Goal: Information Seeking & Learning: Learn about a topic

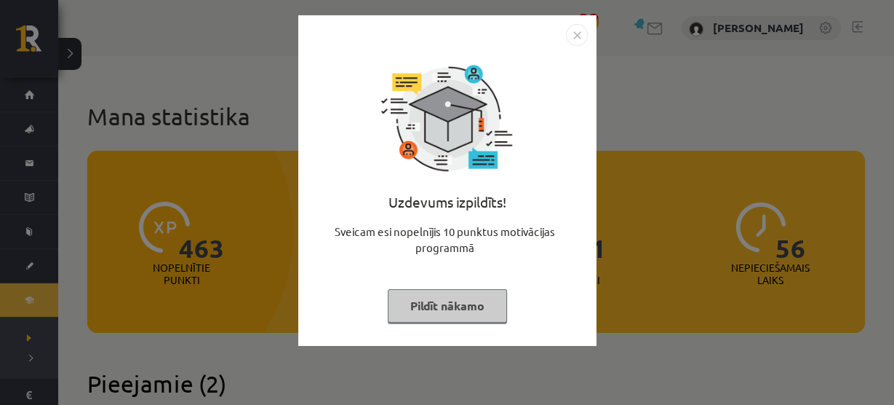
click at [457, 301] on button "Pildīt nākamo" at bounding box center [447, 305] width 119 height 33
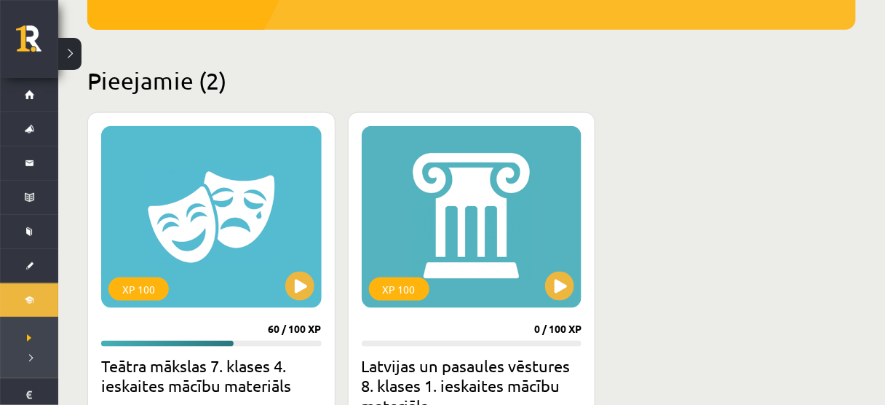
scroll to position [308, 0]
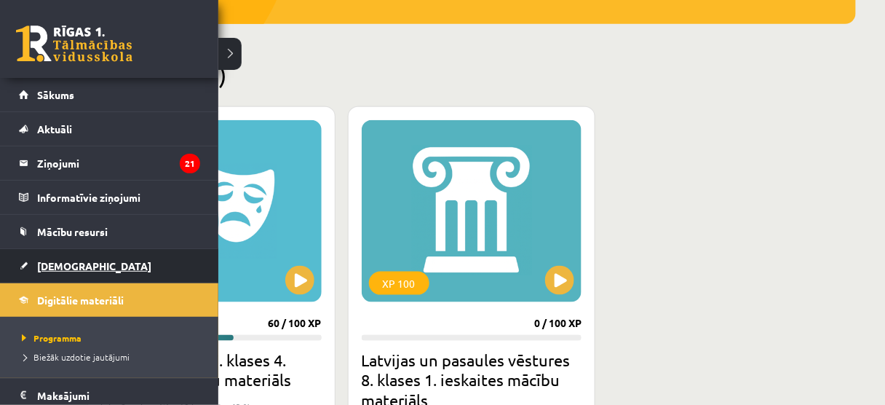
click at [42, 260] on span "[DEMOGRAPHIC_DATA]" at bounding box center [94, 265] width 114 height 13
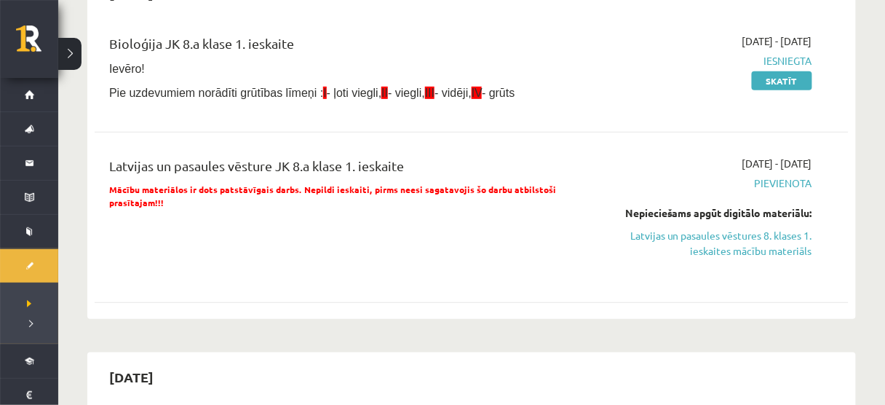
scroll to position [175, 0]
click at [796, 78] on link "Skatīt" at bounding box center [782, 80] width 60 height 19
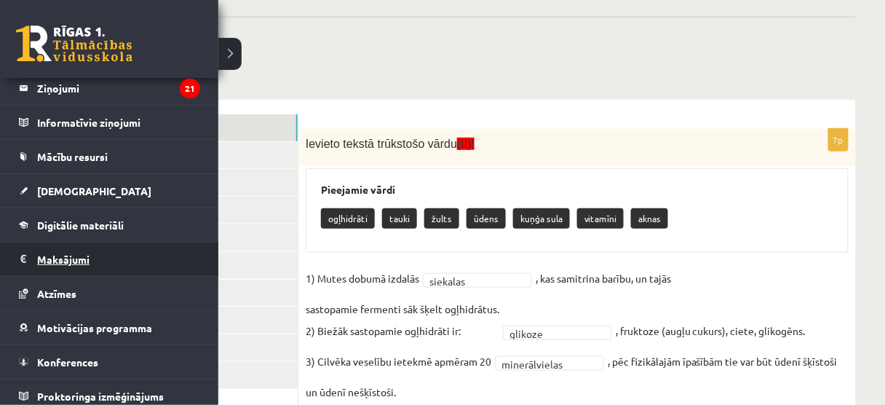
scroll to position [80, 0]
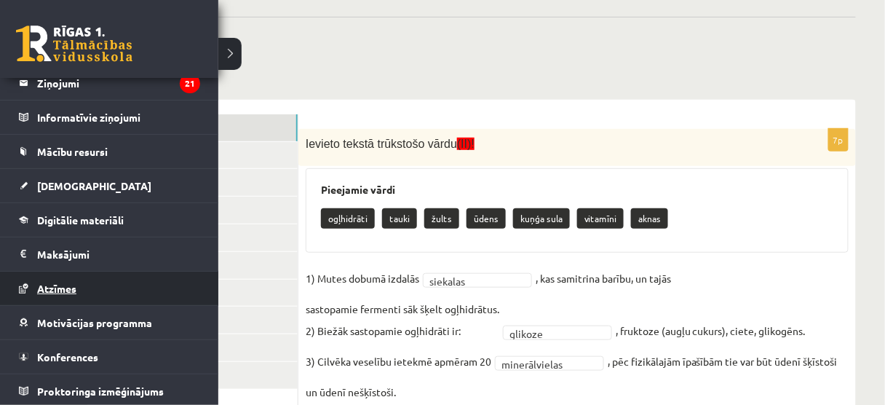
click at [79, 276] on link "Atzīmes" at bounding box center [109, 287] width 181 height 33
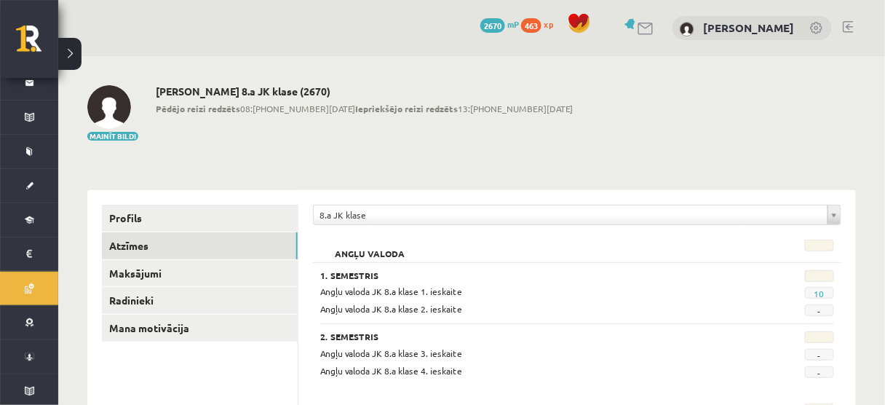
click at [505, 24] on span "2670" at bounding box center [492, 25] width 25 height 15
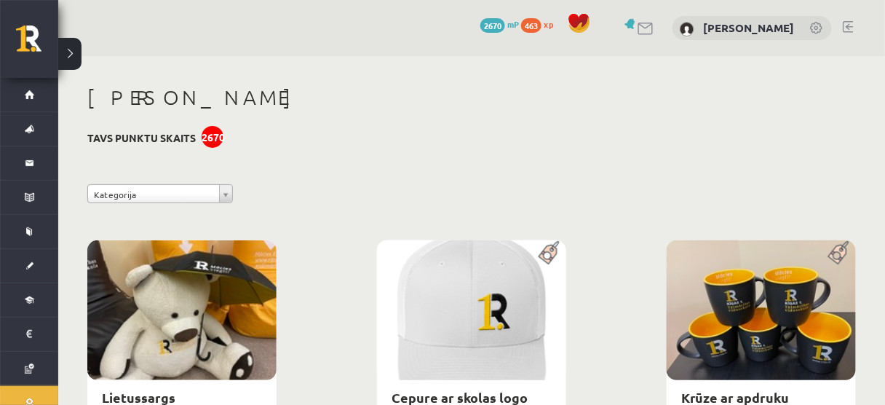
click at [541, 20] on span "463" at bounding box center [531, 25] width 20 height 15
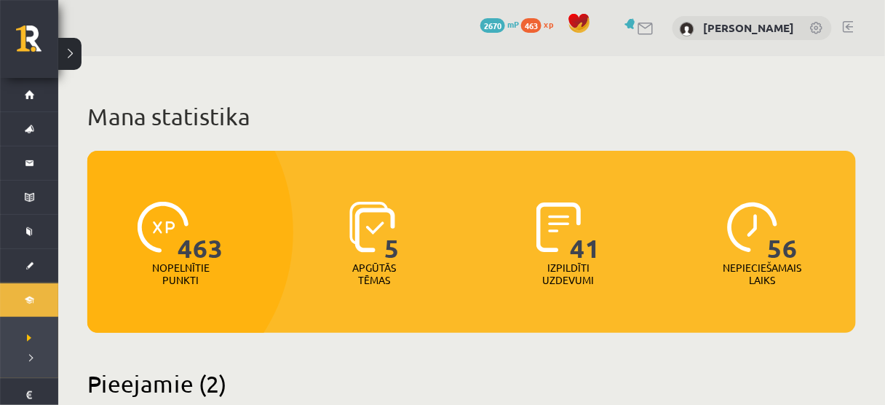
click at [505, 24] on span "2670" at bounding box center [492, 25] width 25 height 15
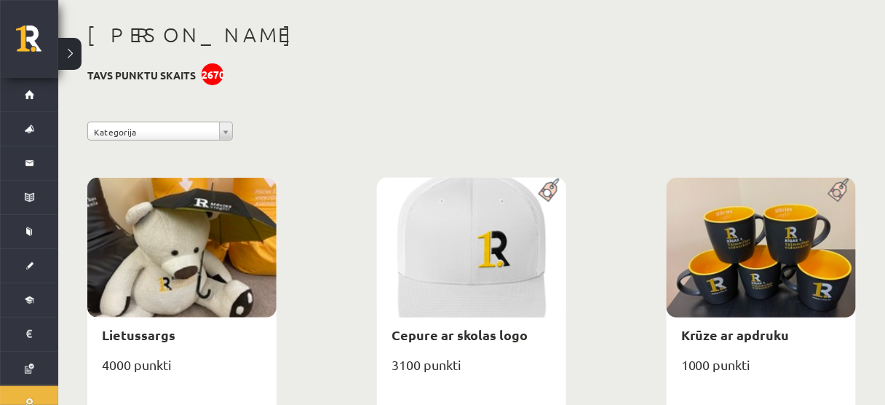
scroll to position [85, 0]
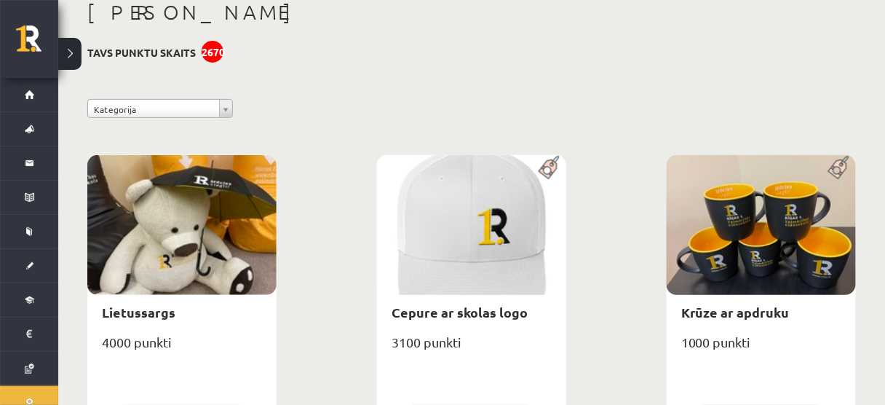
click at [220, 52] on div "2670" at bounding box center [213, 52] width 22 height 22
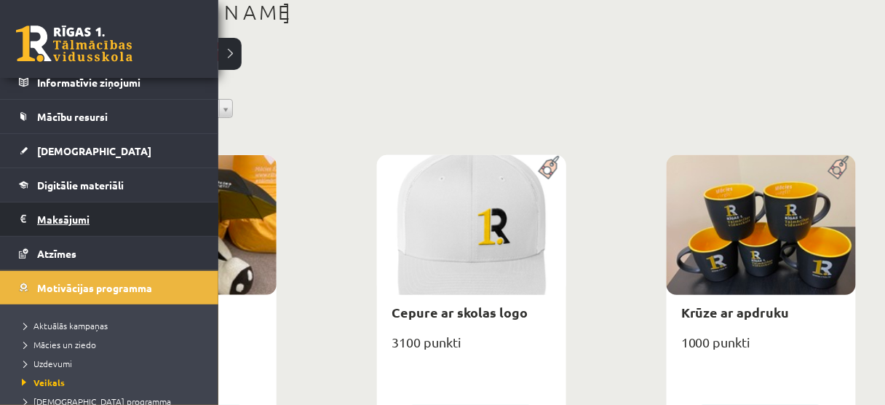
scroll to position [116, 0]
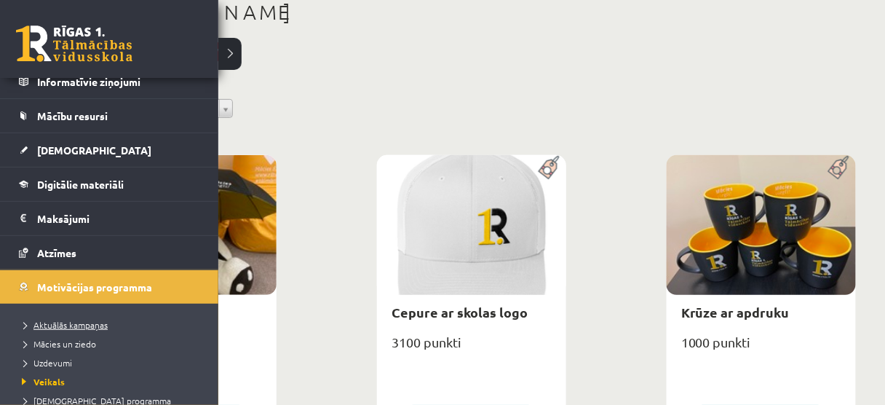
click at [39, 322] on span "Aktuālās kampaņas" at bounding box center [62, 325] width 89 height 12
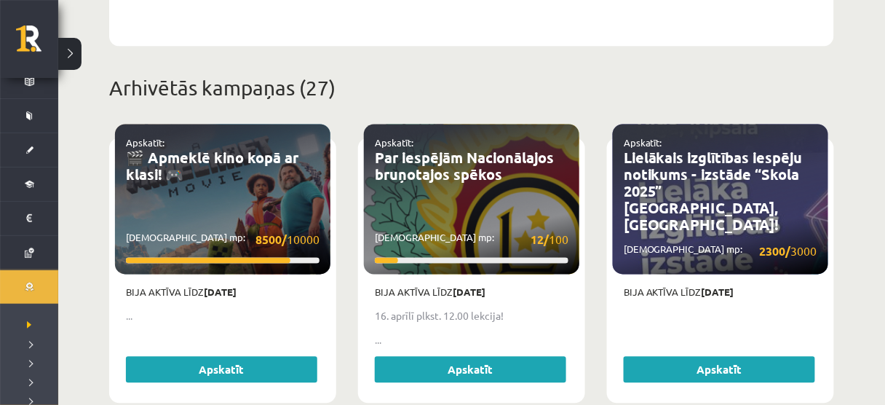
scroll to position [535, 0]
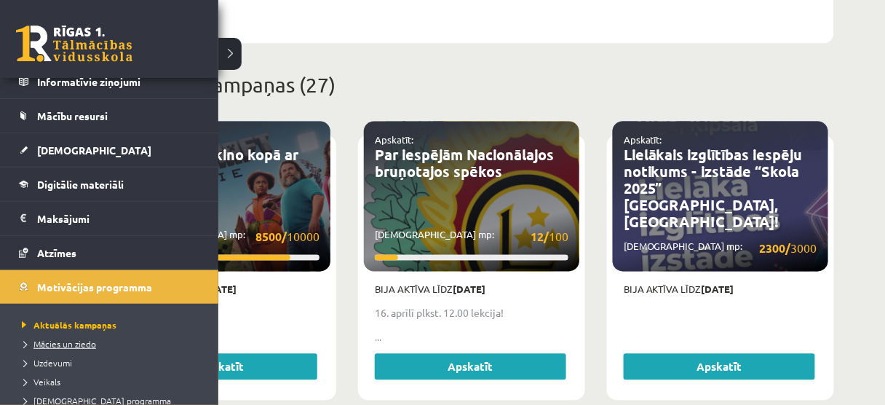
click at [56, 338] on span "Mācies un ziedo" at bounding box center [57, 344] width 78 height 12
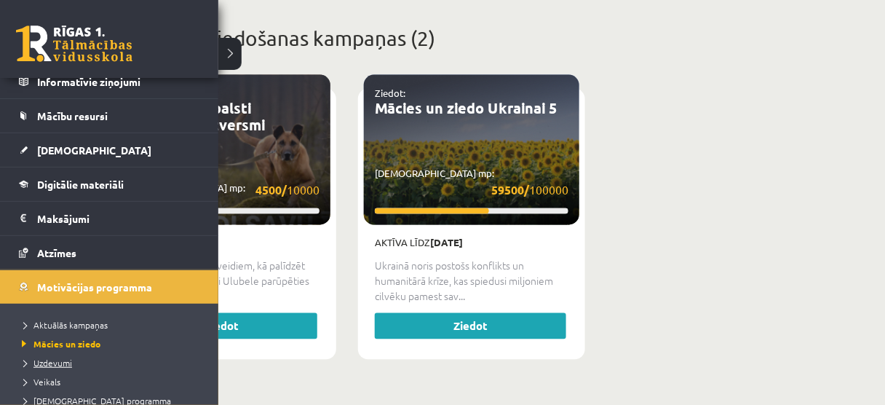
click at [37, 360] on span "Uzdevumi" at bounding box center [45, 363] width 54 height 12
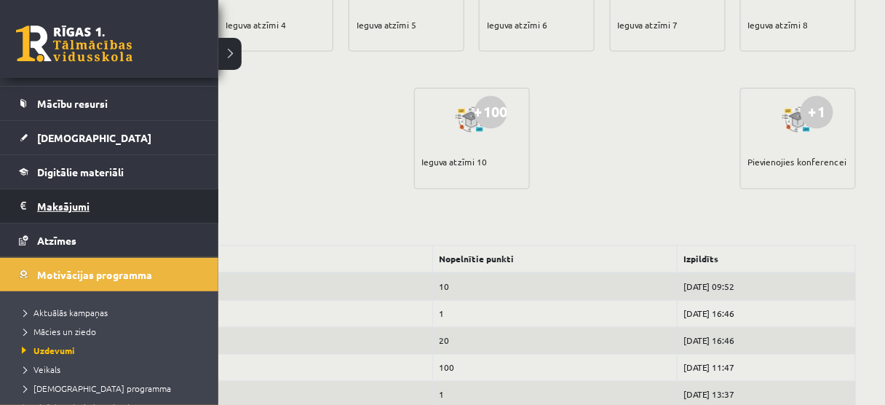
scroll to position [129, 0]
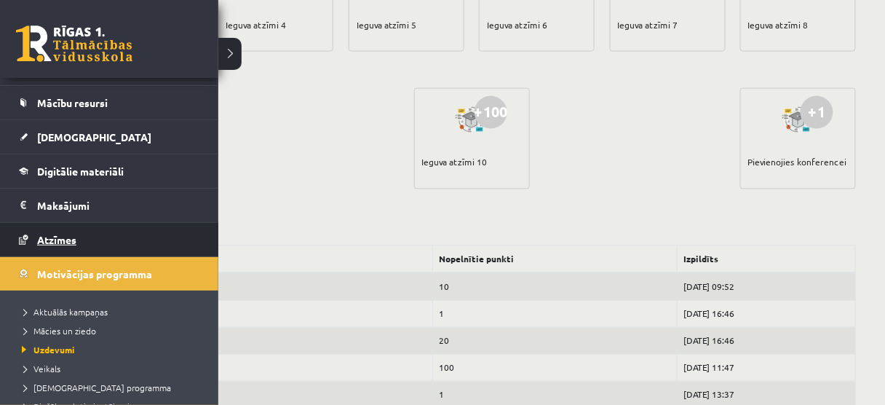
click at [77, 231] on link "Atzīmes" at bounding box center [109, 239] width 181 height 33
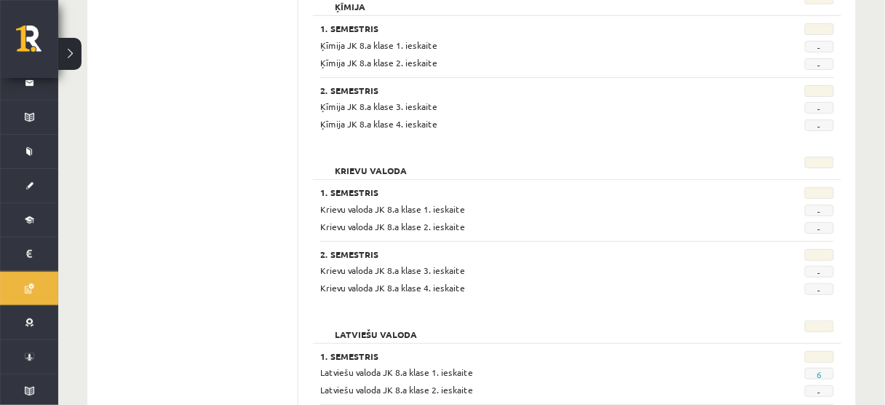
scroll to position [1433, 0]
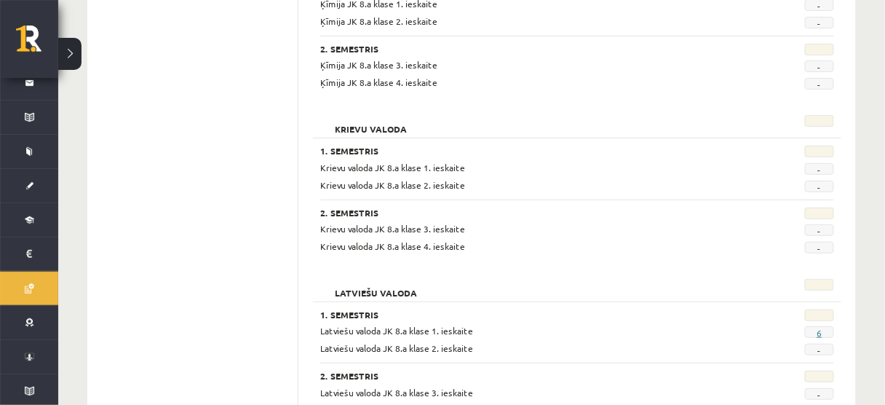
click at [821, 327] on link "6" at bounding box center [818, 333] width 5 height 12
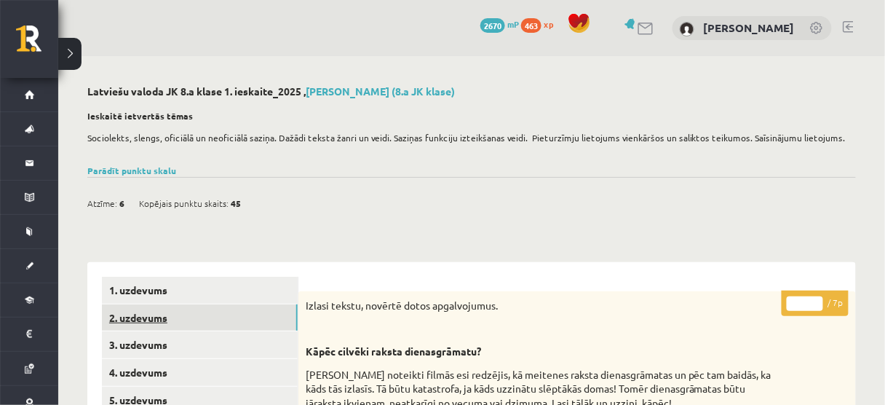
click at [268, 314] on link "2. uzdevums" at bounding box center [200, 317] width 196 height 27
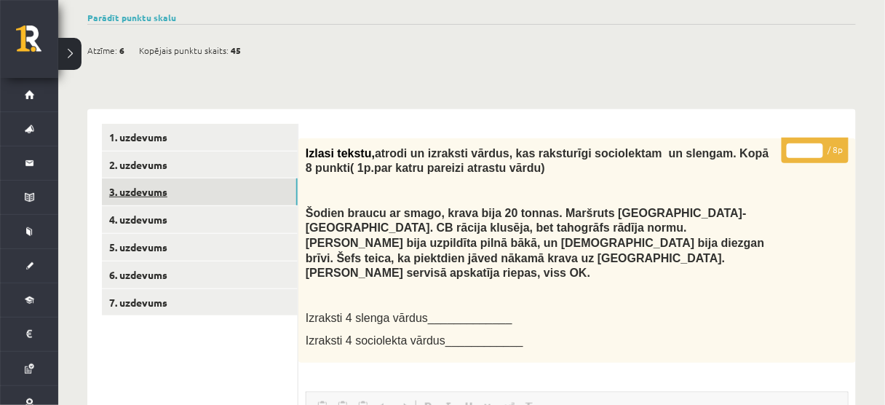
click at [271, 188] on link "3. uzdevums" at bounding box center [200, 191] width 196 height 27
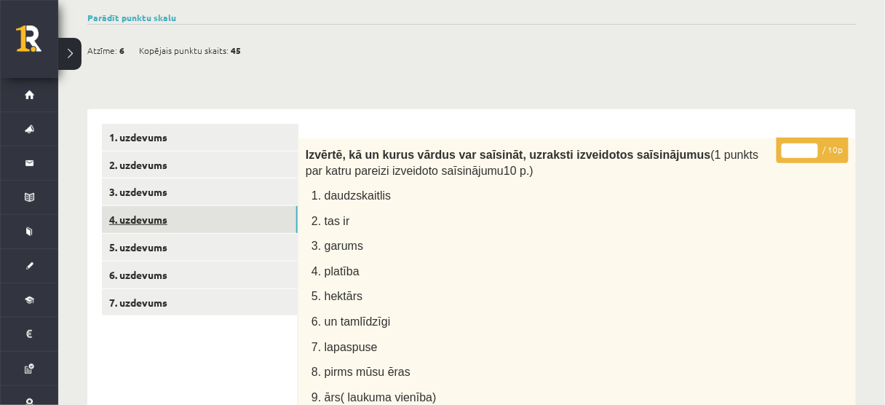
click at [266, 219] on link "4. uzdevums" at bounding box center [200, 219] width 196 height 27
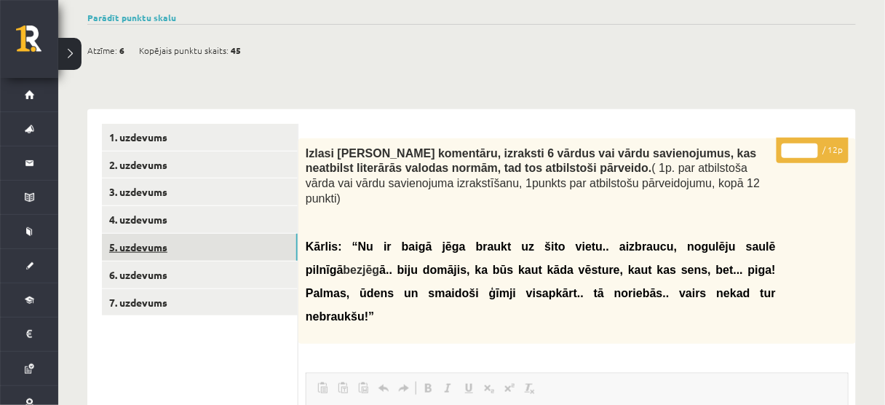
click at [225, 254] on link "5. uzdevums" at bounding box center [200, 247] width 196 height 27
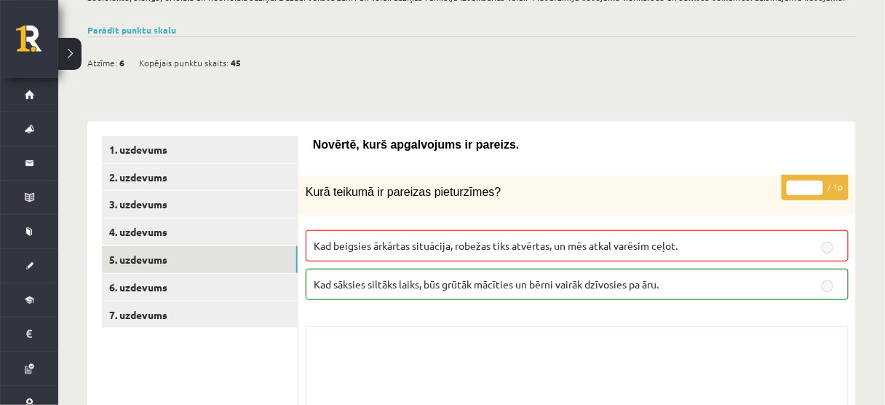
scroll to position [111, 0]
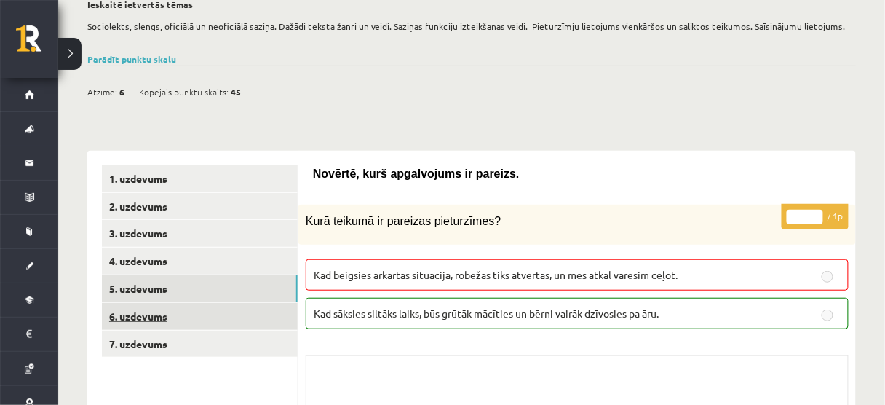
click at [247, 303] on link "6. uzdevums" at bounding box center [200, 316] width 196 height 27
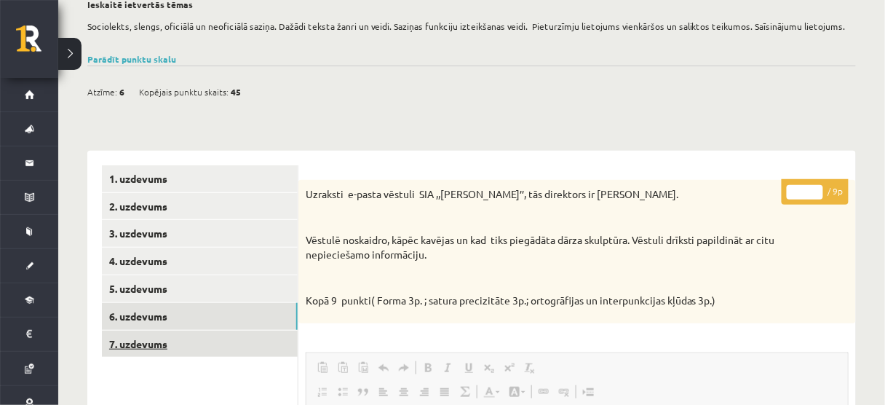
scroll to position [0, 0]
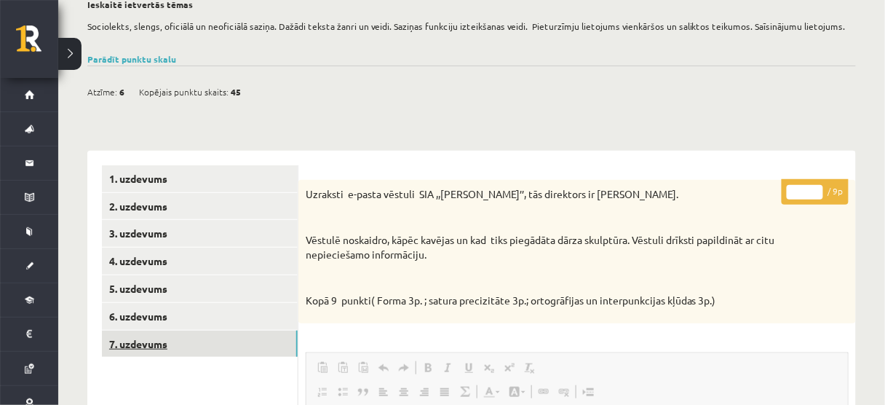
click at [252, 333] on link "7. uzdevums" at bounding box center [200, 343] width 196 height 27
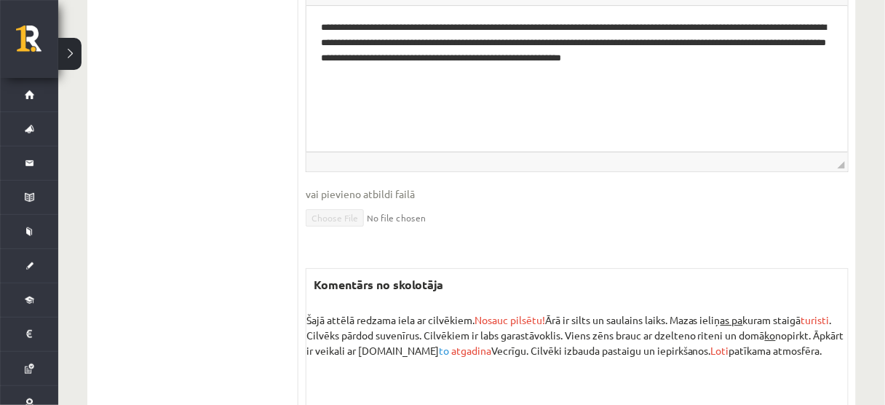
scroll to position [961, 0]
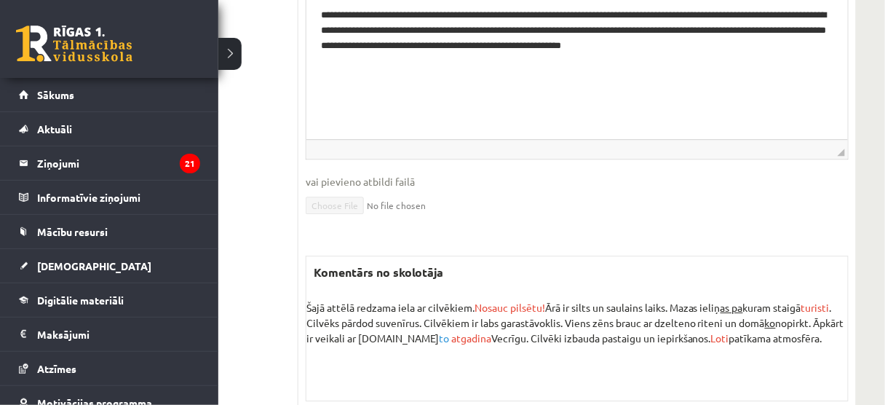
click at [37, 43] on link at bounding box center [74, 43] width 116 height 36
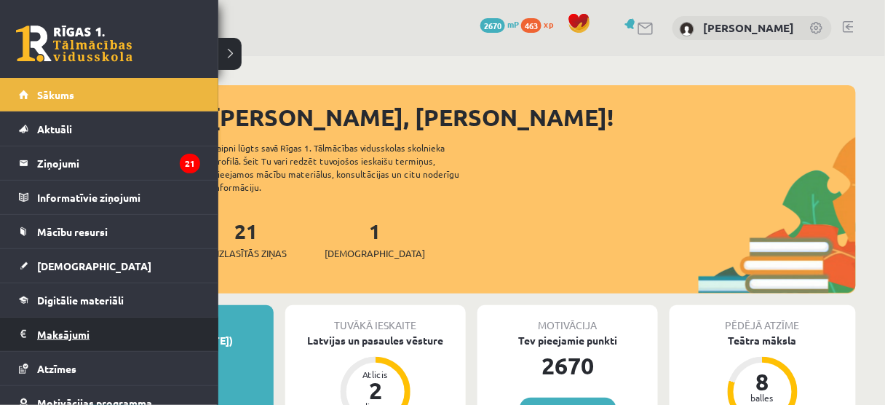
scroll to position [80, 0]
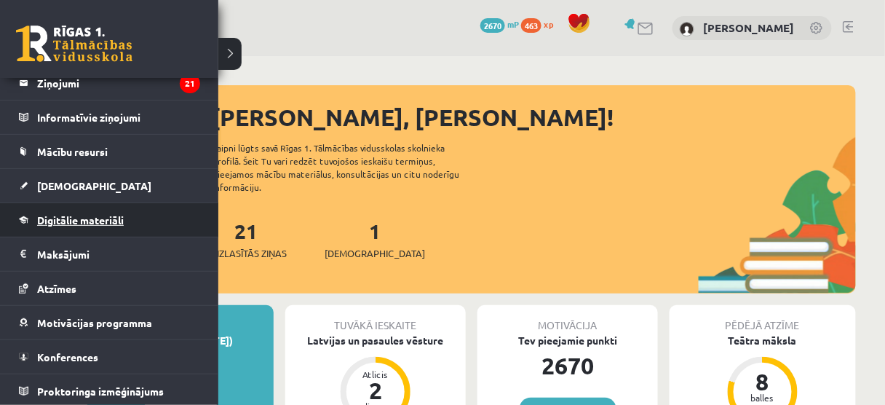
click at [35, 215] on link "Digitālie materiāli" at bounding box center [109, 219] width 181 height 33
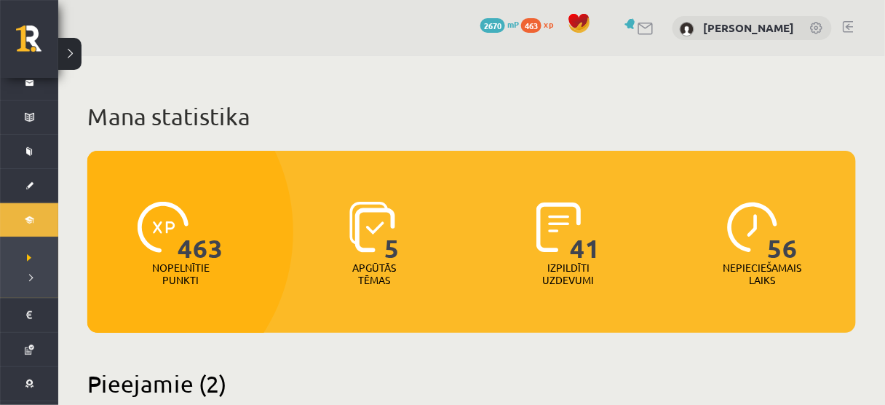
drag, startPoint x: 415, startPoint y: 198, endPoint x: 447, endPoint y: 226, distance: 42.9
click at [447, 226] on div "5 Apgūtās tēmas" at bounding box center [375, 244] width 187 height 100
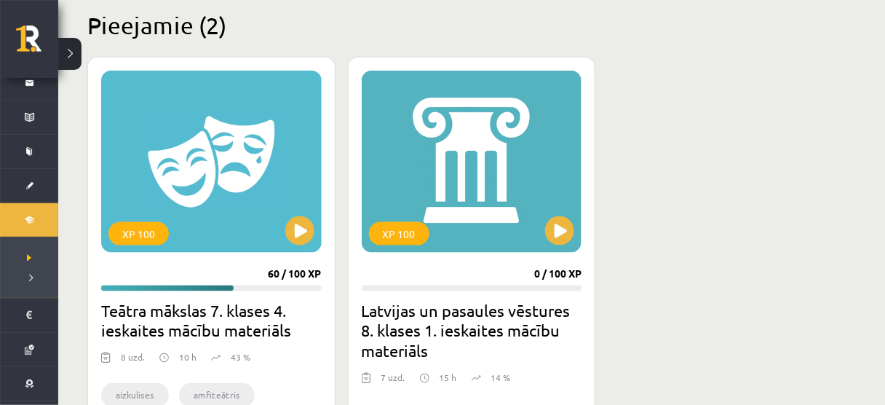
scroll to position [361, 0]
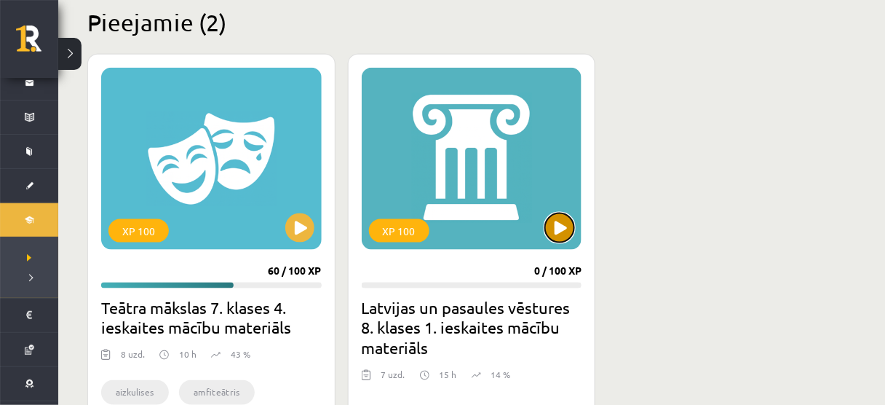
click at [574, 225] on button at bounding box center [559, 227] width 29 height 29
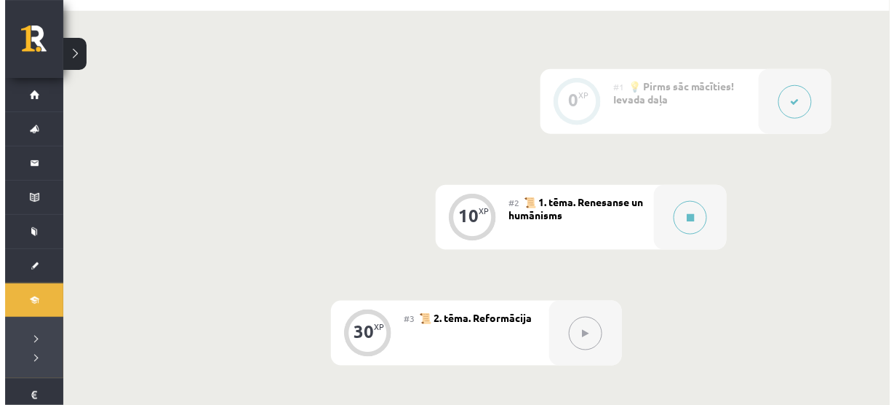
scroll to position [349, 0]
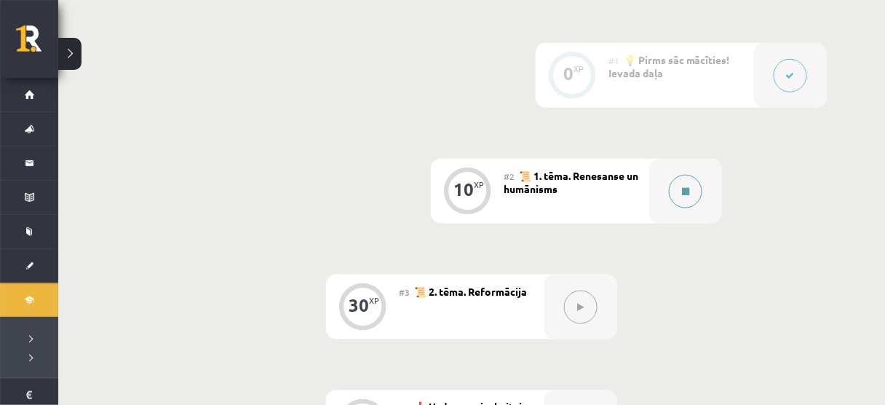
click at [688, 188] on icon at bounding box center [685, 191] width 7 height 9
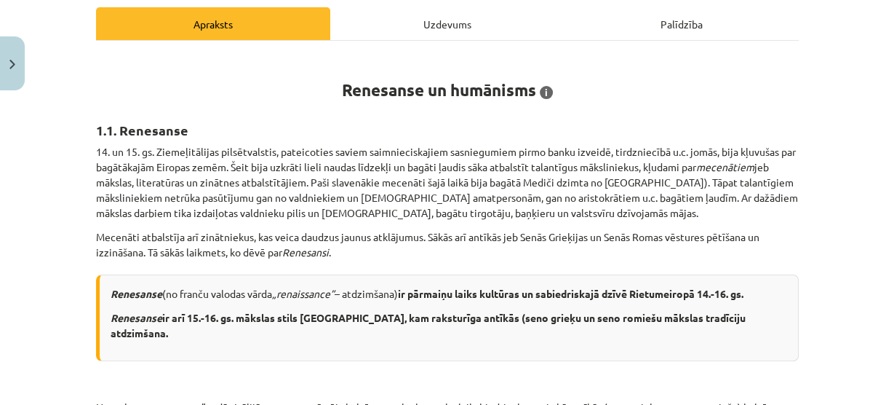
scroll to position [213, 0]
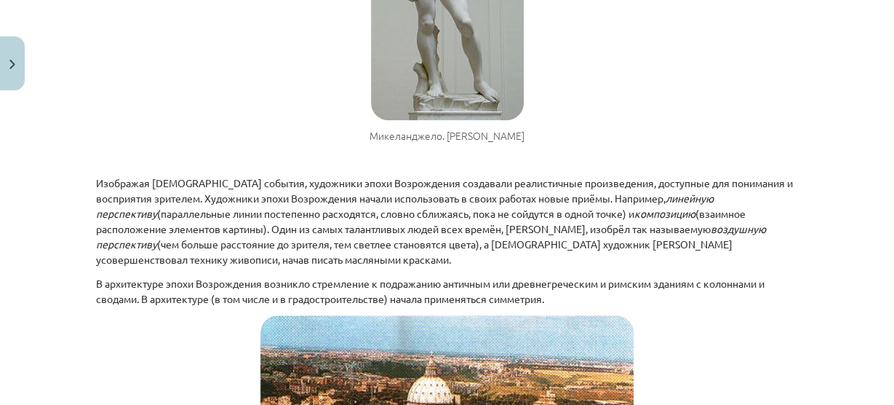
scroll to position [1000, 0]
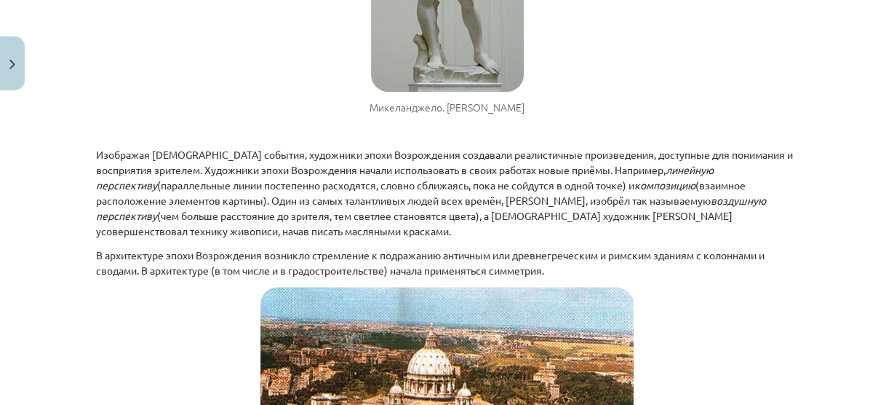
click at [602, 135] on p at bounding box center [447, 130] width 703 height 15
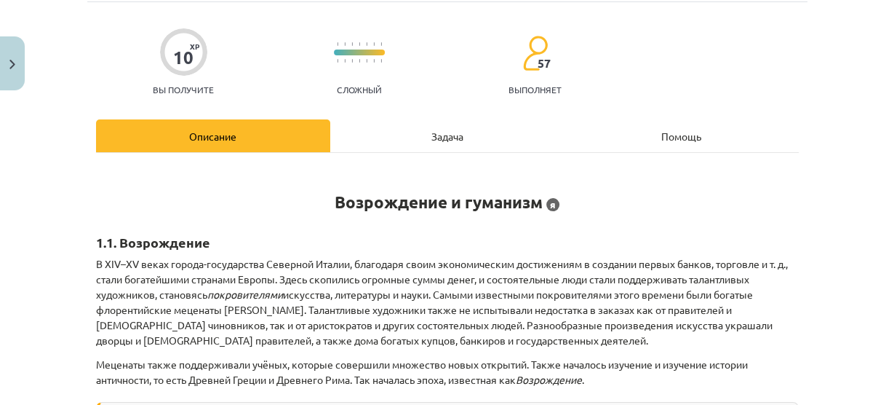
scroll to position [0, 0]
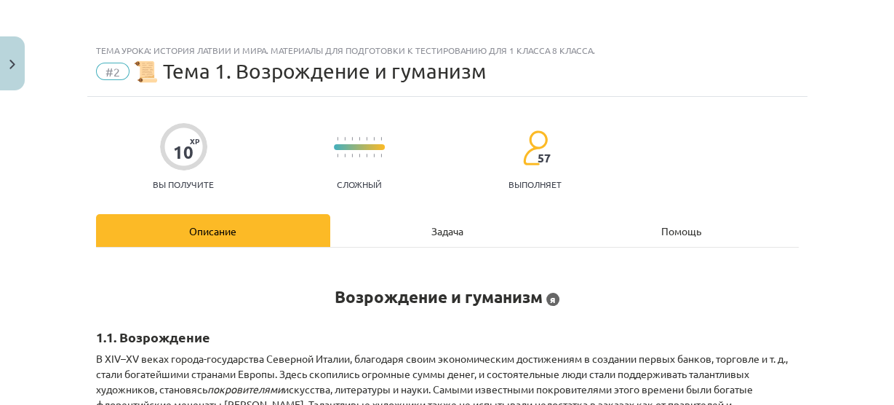
drag, startPoint x: 419, startPoint y: 207, endPoint x: 425, endPoint y: 223, distance: 17.0
click at [425, 223] on div "Задача" at bounding box center [447, 230] width 234 height 33
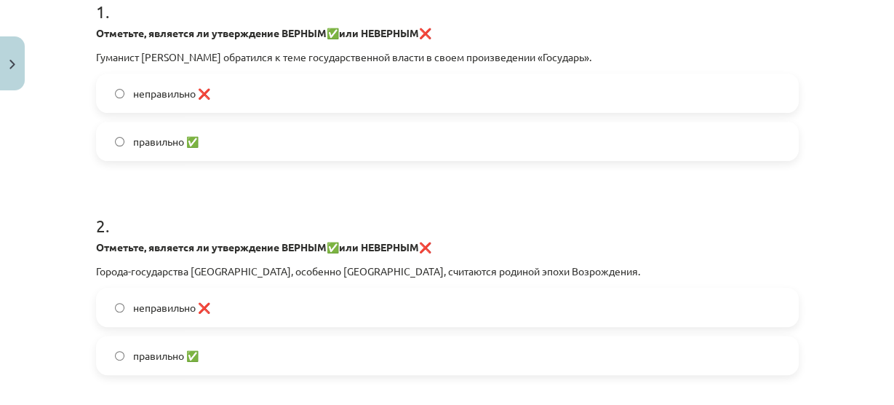
scroll to position [316, 0]
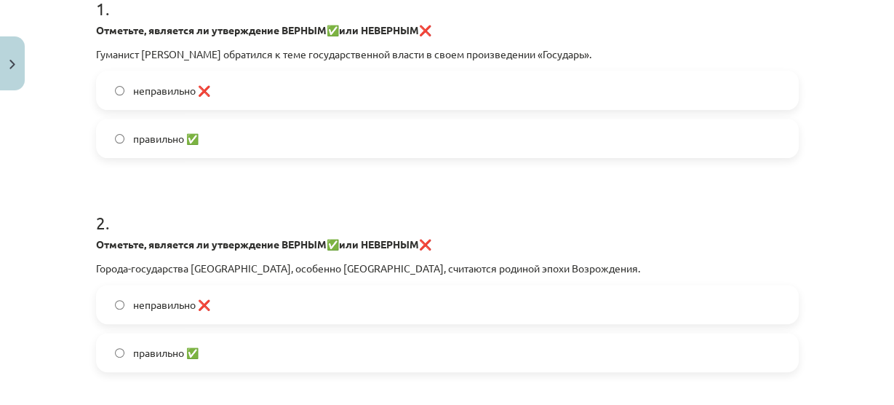
click at [193, 125] on label "правильно ✅" at bounding box center [447, 138] width 700 height 36
click at [172, 357] on span "правильно ✅" at bounding box center [165, 352] width 65 height 15
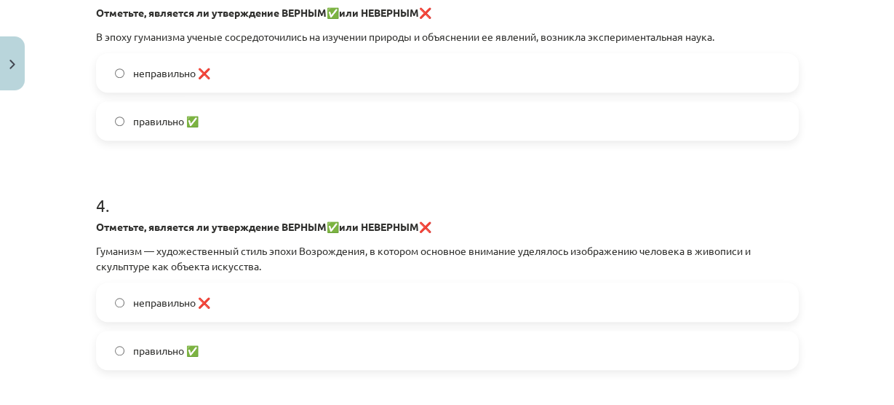
scroll to position [762, 0]
click at [119, 129] on label "правильно ✅" at bounding box center [447, 120] width 700 height 36
click at [136, 295] on font "неправильно ❌" at bounding box center [171, 301] width 77 height 13
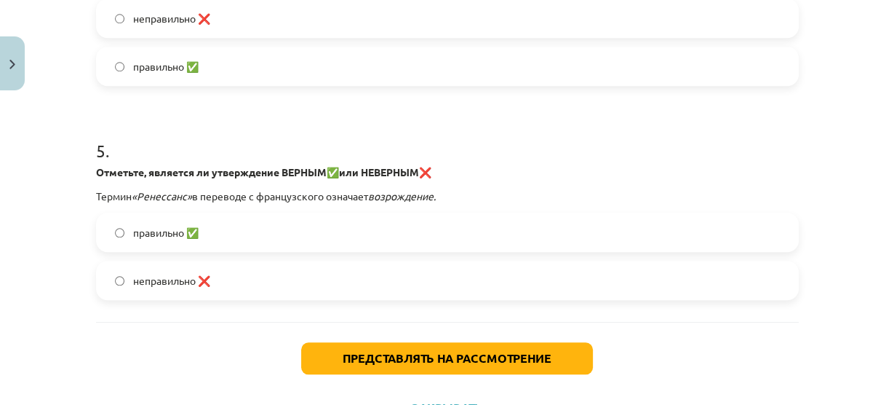
scroll to position [1046, 0]
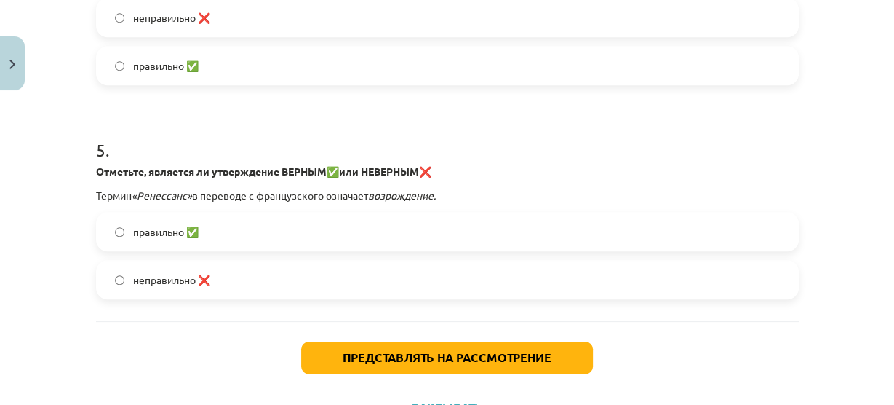
click at [150, 220] on label "правильно ✅" at bounding box center [447, 231] width 700 height 36
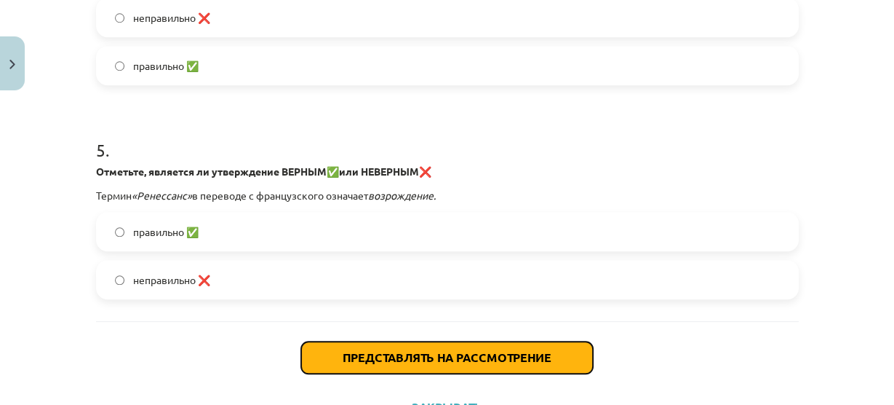
click at [332, 343] on button "Представлять на рассмотрение" at bounding box center [447, 357] width 292 height 32
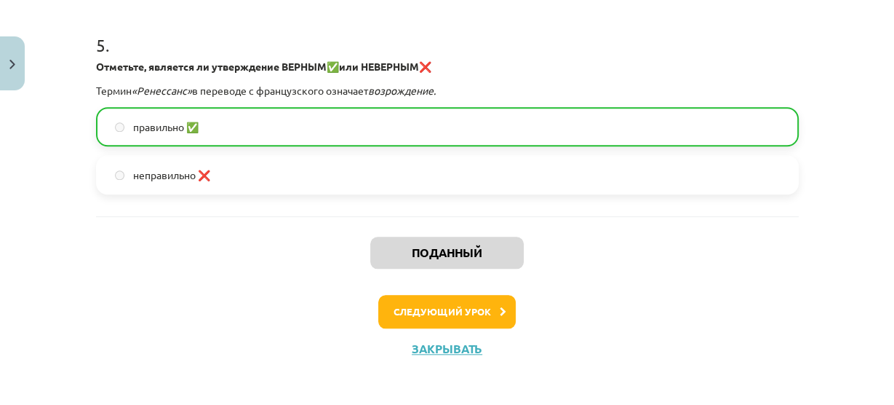
scroll to position [1154, 0]
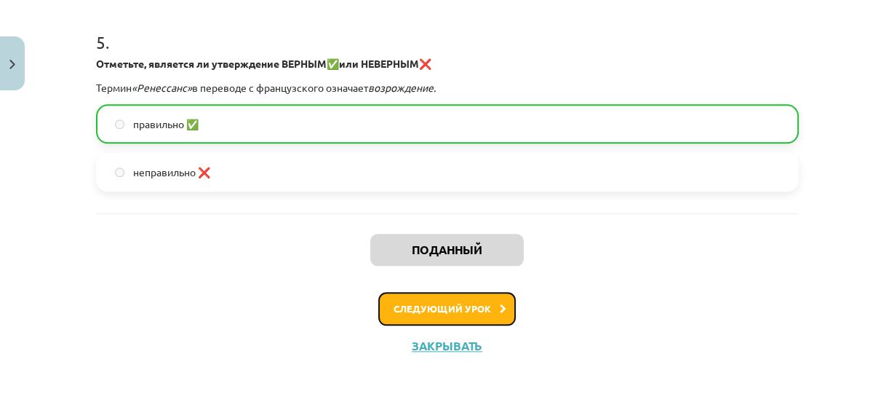
click at [420, 312] on button "Следующий урок" at bounding box center [447, 308] width 138 height 33
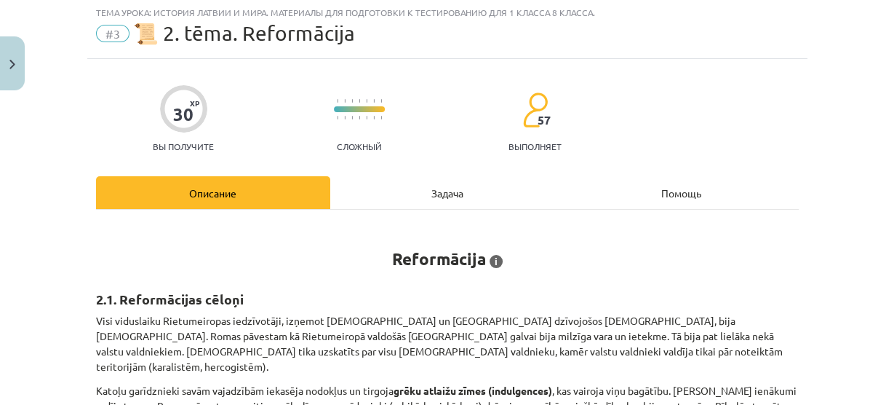
scroll to position [36, 0]
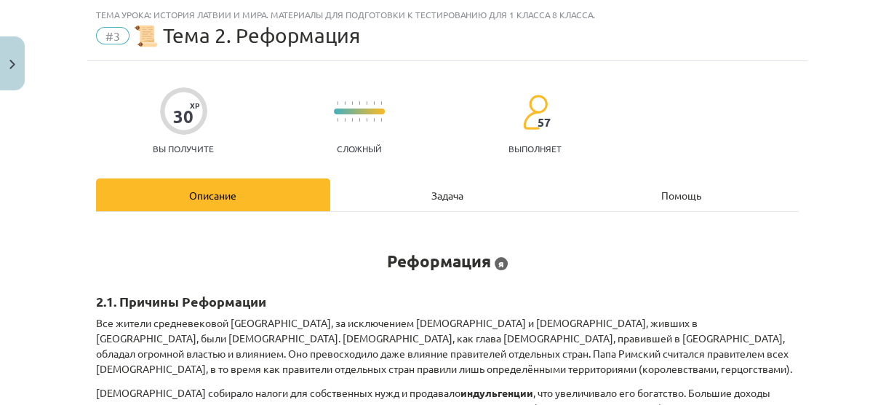
click at [434, 199] on div "Задача" at bounding box center [447, 194] width 234 height 33
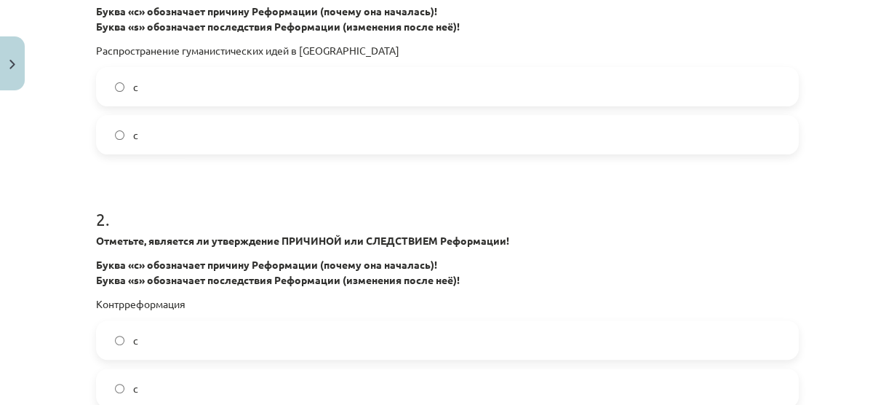
scroll to position [349, 0]
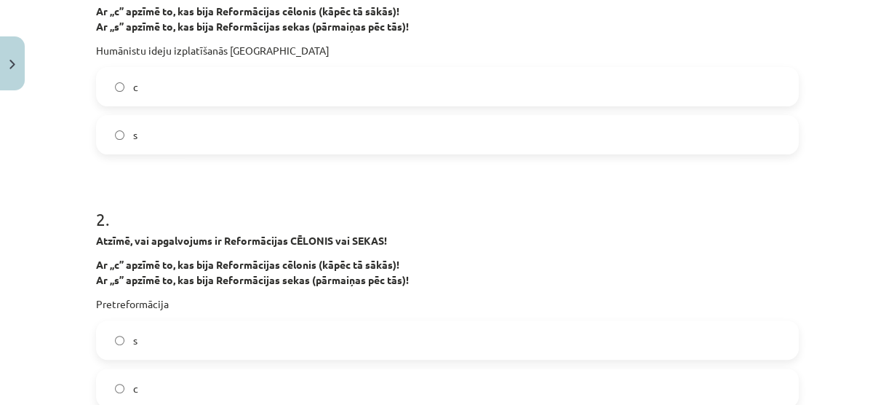
click at [407, 78] on label "с" at bounding box center [447, 86] width 700 height 36
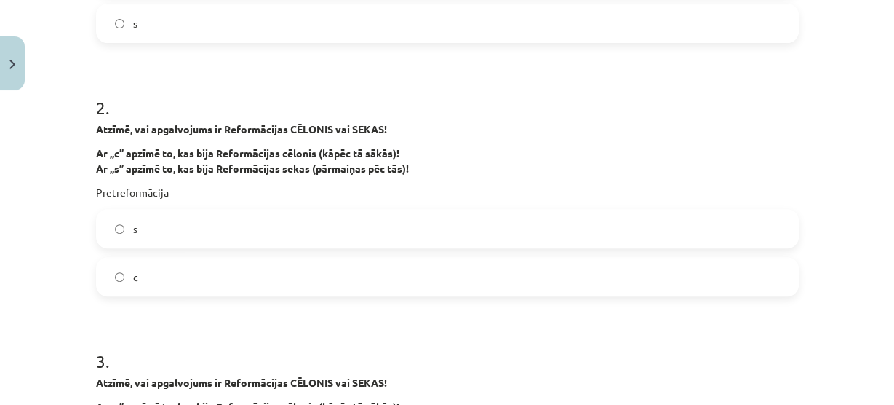
scroll to position [478, 0]
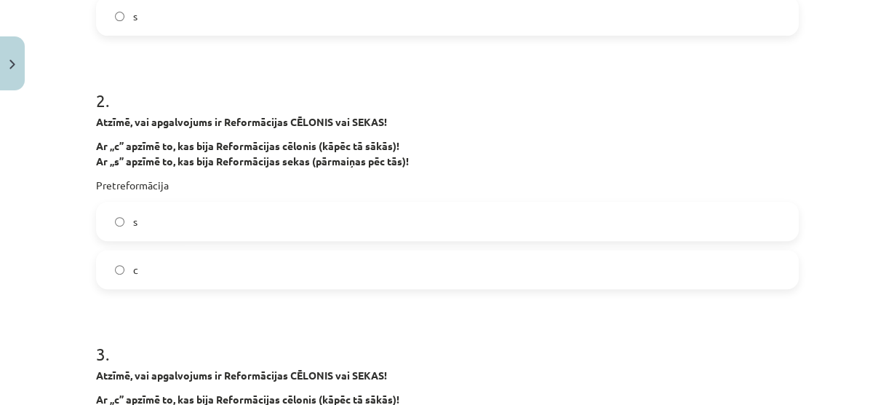
click at [290, 223] on label "s" at bounding box center [447, 221] width 700 height 36
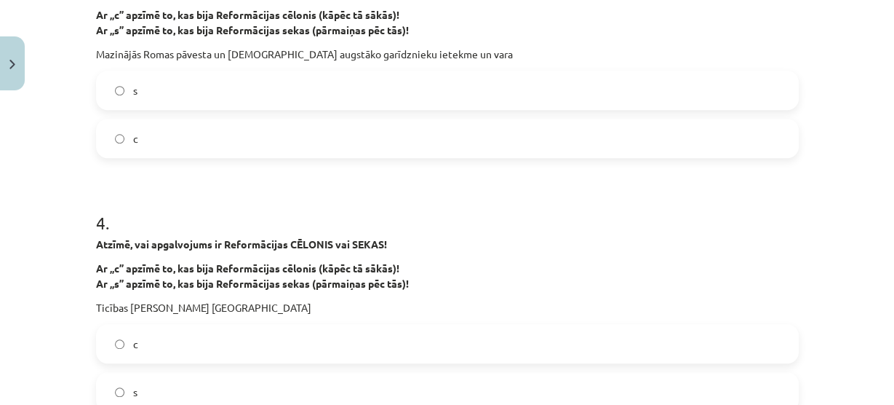
scroll to position [865, 0]
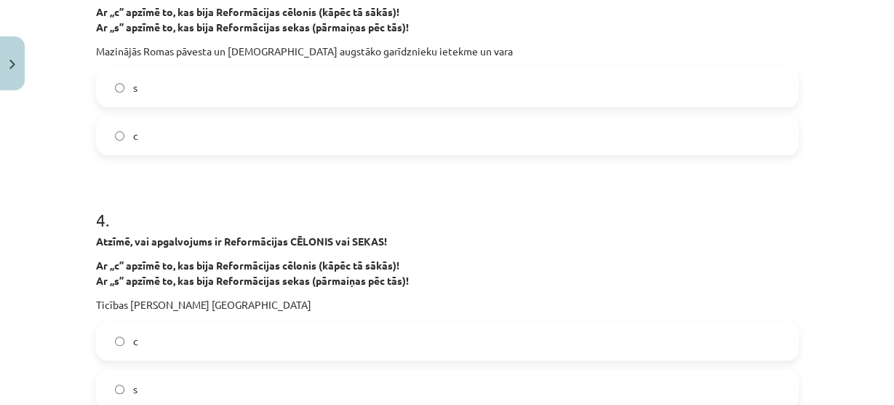
click at [172, 97] on label "s" at bounding box center [447, 87] width 700 height 36
click at [133, 389] on span "s" at bounding box center [135, 388] width 4 height 15
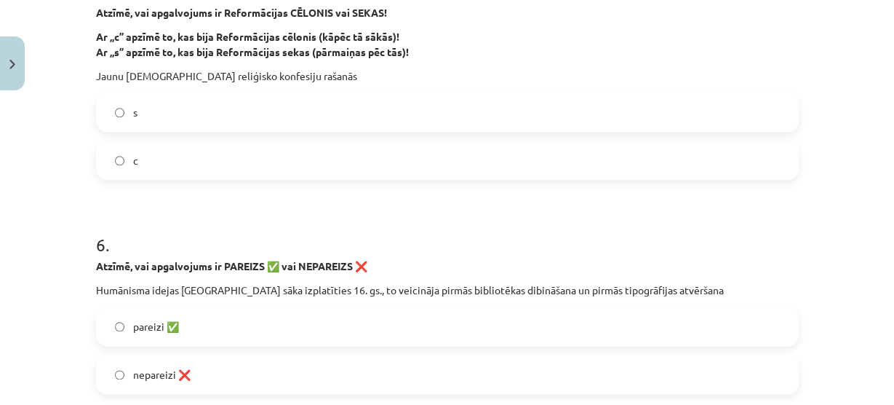
scroll to position [1345, 0]
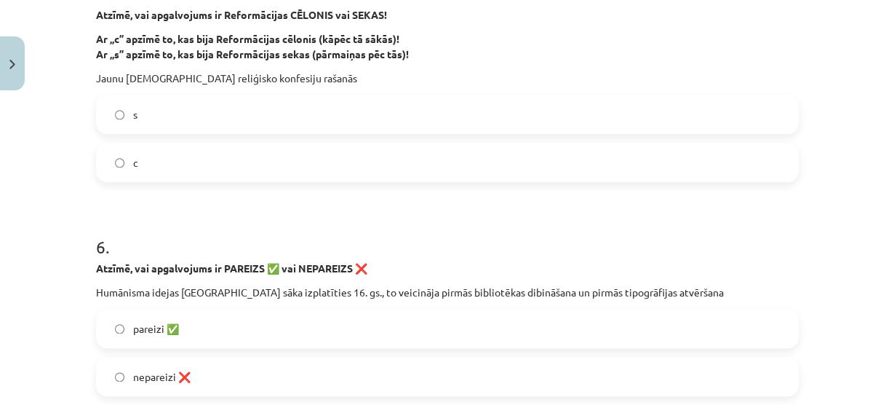
click at [107, 113] on label "s" at bounding box center [447, 114] width 700 height 36
click at [128, 338] on label "pareizi ✅" at bounding box center [447, 328] width 700 height 36
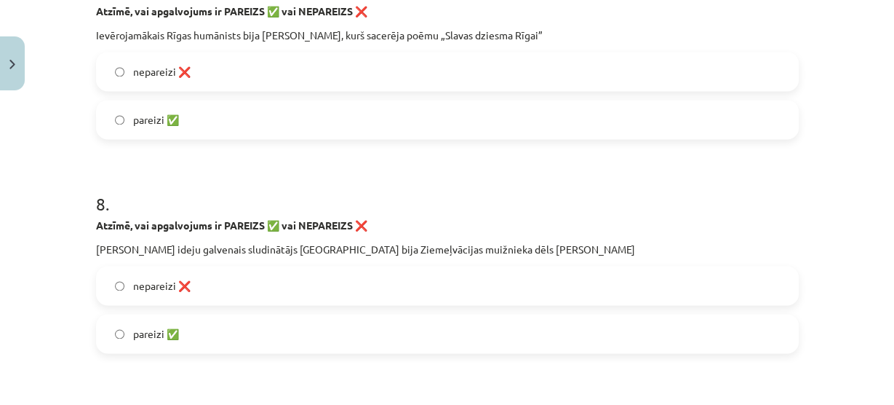
scroll to position [1810, 0]
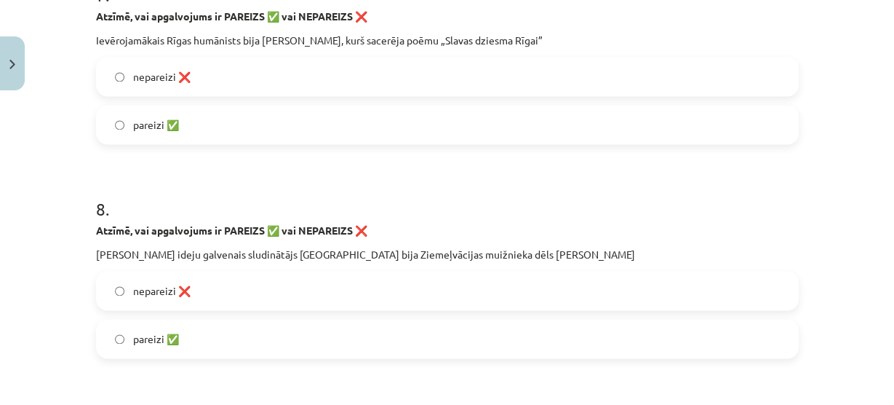
click at [137, 138] on label "pareizi ✅" at bounding box center [447, 124] width 700 height 36
click at [135, 348] on label "pareizi ✅" at bounding box center [447, 338] width 700 height 36
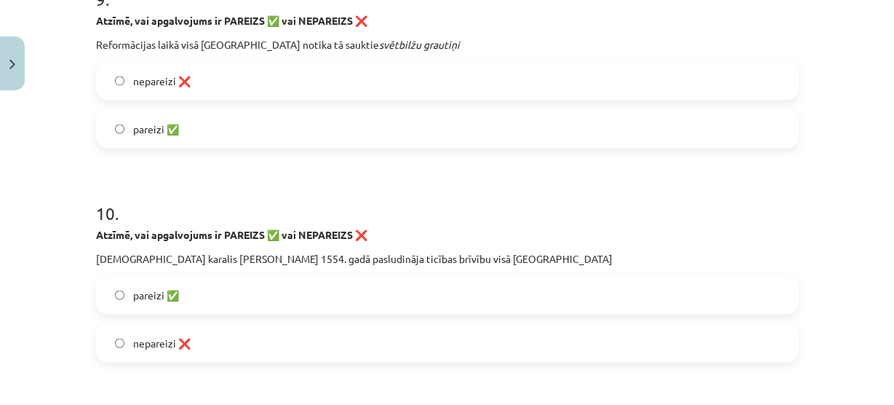
scroll to position [2239, 0]
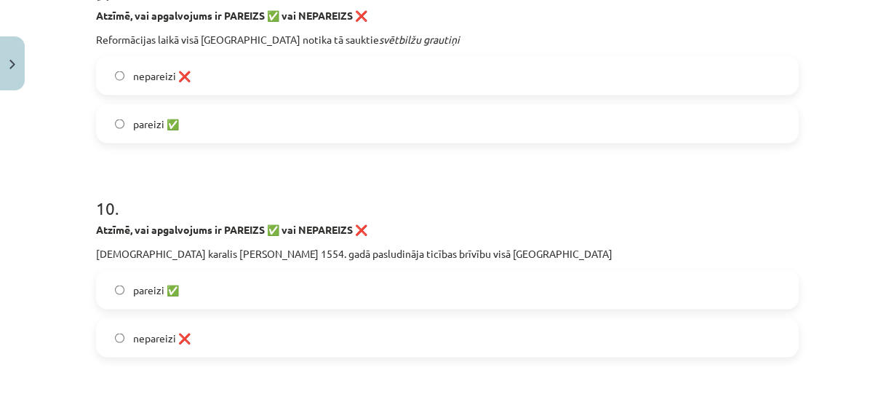
click at [136, 320] on label "nepareizi ❌" at bounding box center [447, 337] width 700 height 36
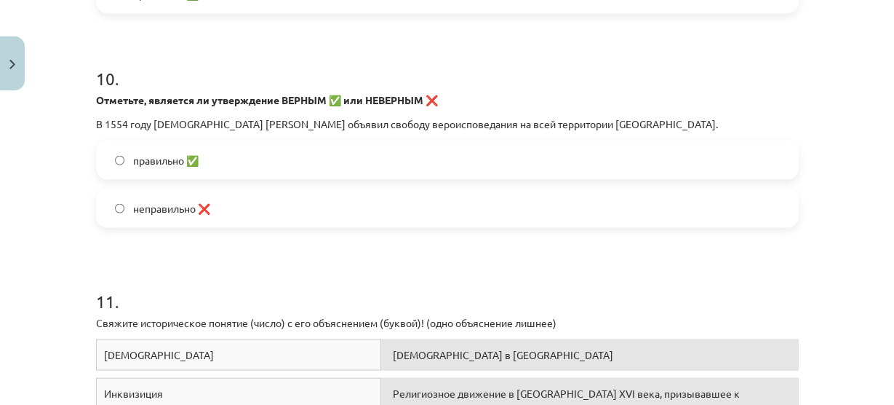
scroll to position [2382, 0]
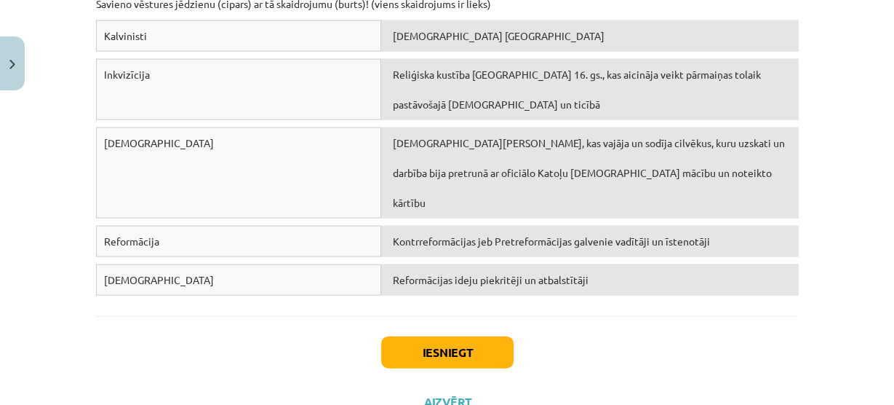
scroll to position [2672, 0]
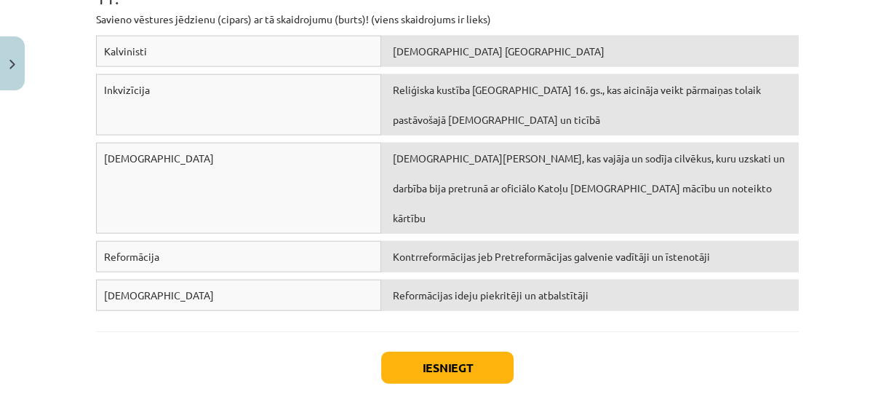
click at [875, 140] on div "Mācību tēma: Latvijas un pasaules vēstures 8. klases 1. ieskaites mācību materi…" at bounding box center [447, 202] width 894 height 405
click at [461, 125] on div "Reliģiska kustība [GEOGRAPHIC_DATA] 16. gs., kas aicināja veikt pārmaiņas tolai…" at bounding box center [589, 104] width 417 height 61
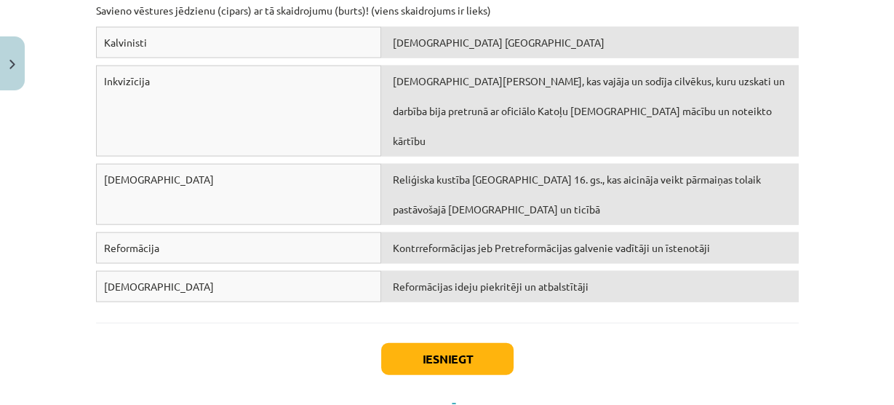
scroll to position [2691, 0]
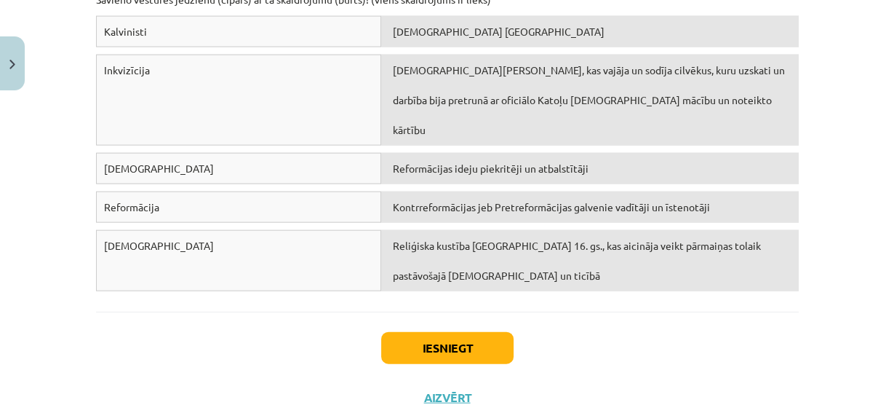
click at [415, 239] on span "Reliģiska kustība [GEOGRAPHIC_DATA] 16. gs., kas aicināja veikt pārmaiņas tolai…" at bounding box center [577, 260] width 368 height 43
drag, startPoint x: 415, startPoint y: 211, endPoint x: 413, endPoint y: 196, distance: 14.6
click at [413, 230] on div "Reliģiska kustība [GEOGRAPHIC_DATA] 16. gs., kas aicināja veikt pārmaiņas tolai…" at bounding box center [589, 260] width 417 height 61
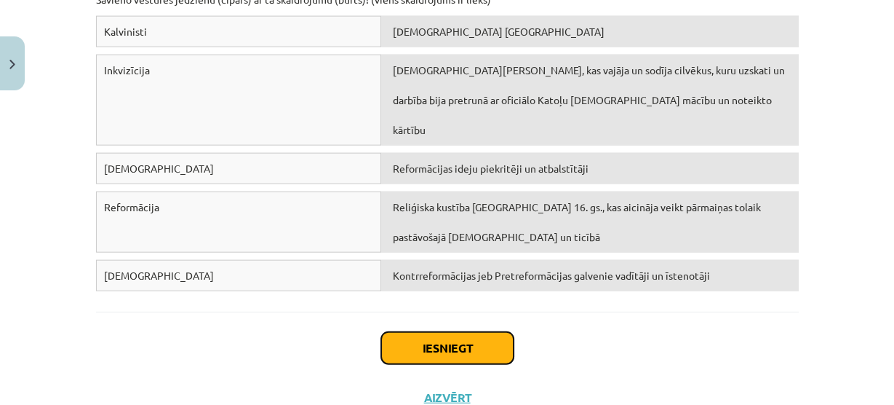
click at [434, 332] on button "Iesniegt" at bounding box center [447, 348] width 132 height 32
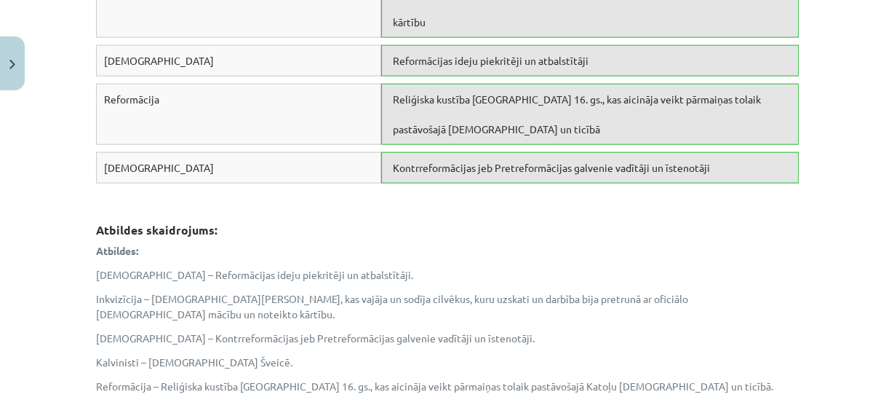
scroll to position [2954, 0]
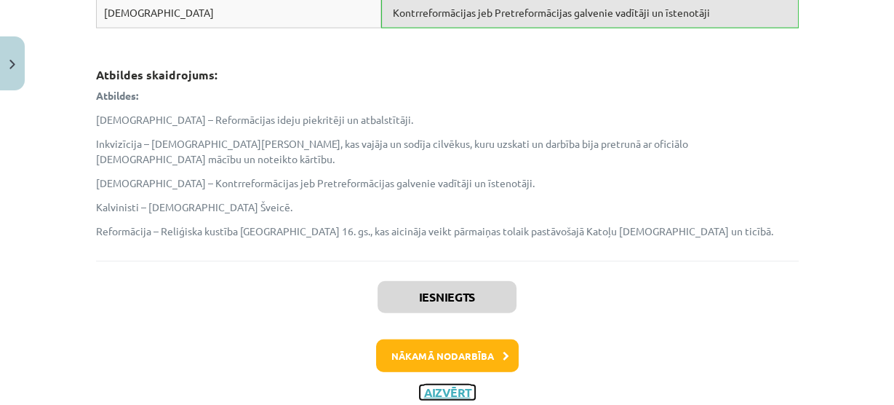
click at [444, 385] on button "Aizvērt" at bounding box center [447, 392] width 55 height 15
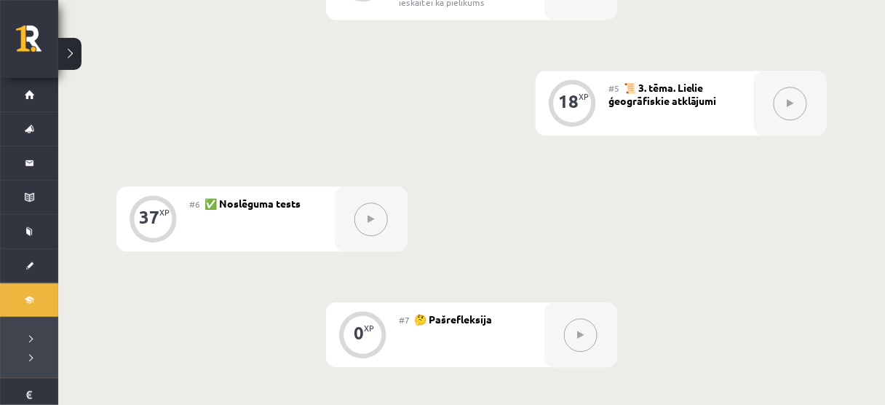
scroll to position [794, 0]
click at [375, 352] on div "0 XP" at bounding box center [362, 333] width 44 height 44
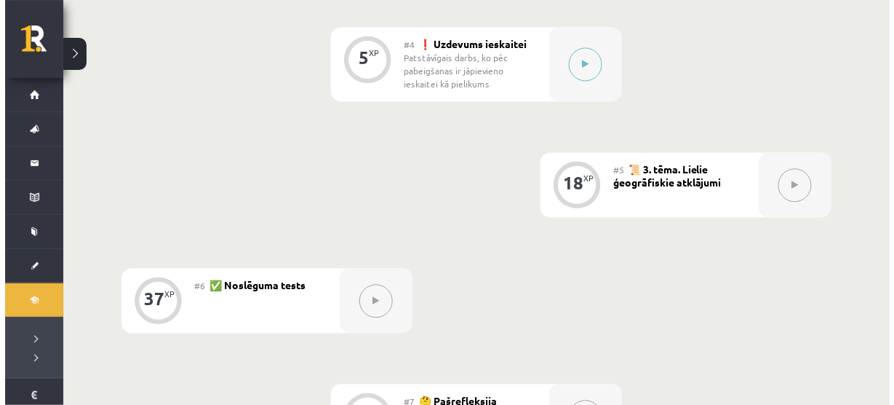
scroll to position [729, 0]
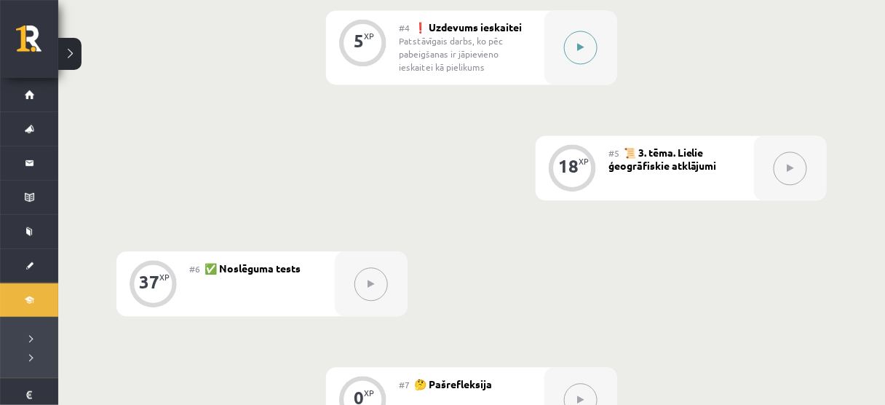
click at [588, 44] on button at bounding box center [580, 47] width 33 height 33
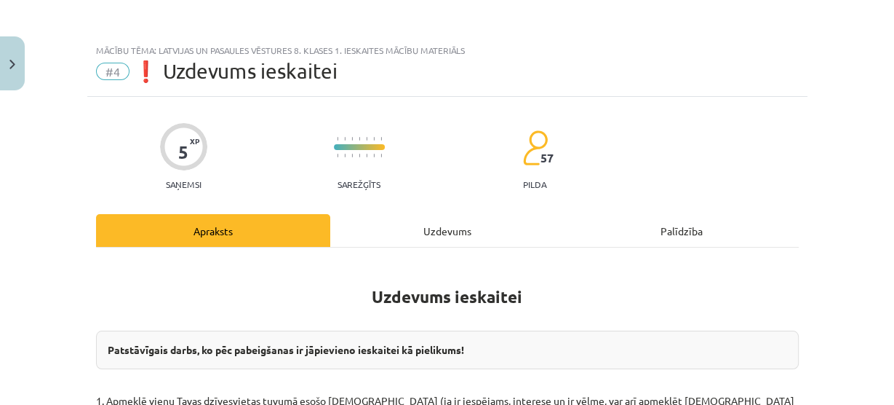
click at [405, 230] on div "Uzdevums" at bounding box center [447, 230] width 234 height 33
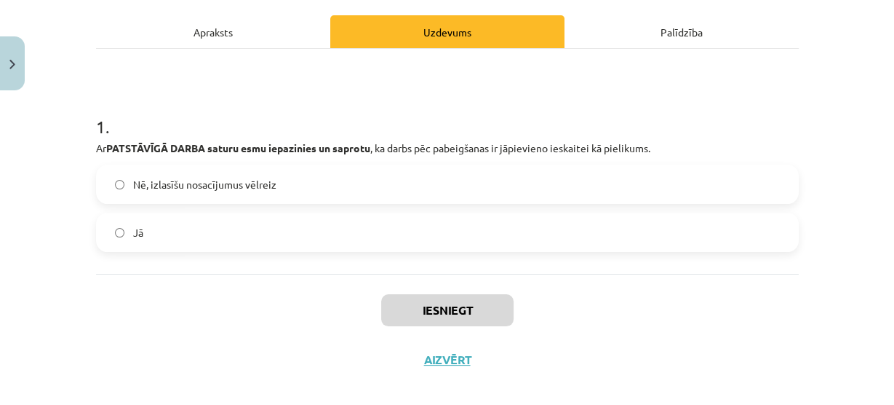
scroll to position [188, 0]
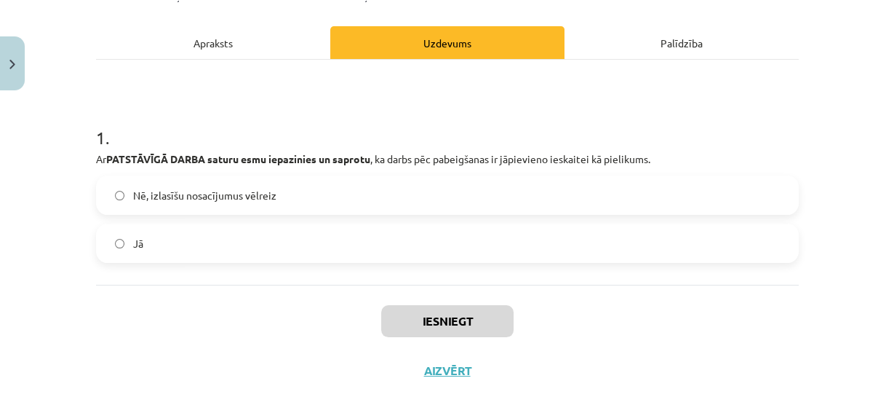
click at [225, 46] on div "Apraksts" at bounding box center [213, 42] width 234 height 33
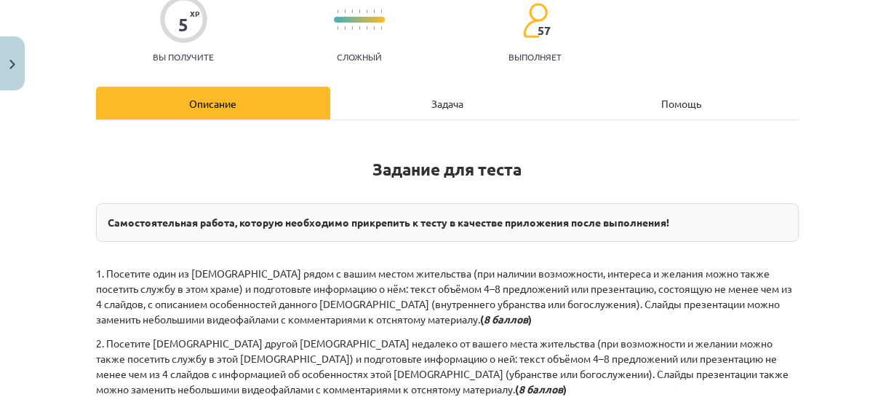
scroll to position [762, 0]
drag, startPoint x: 567, startPoint y: 193, endPoint x: 556, endPoint y: 175, distance: 21.0
click at [556, 175] on h1 "Задание для теста" at bounding box center [447, 165] width 703 height 65
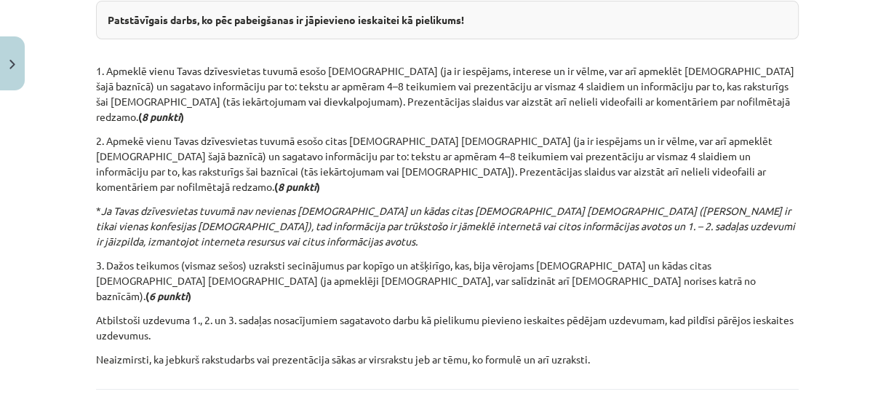
scroll to position [729, 0]
click at [841, 113] on div "Mācību tēma: Latvijas un pasaules vēstures 8. klases 1. ieskaites mācību materi…" at bounding box center [447, 202] width 894 height 405
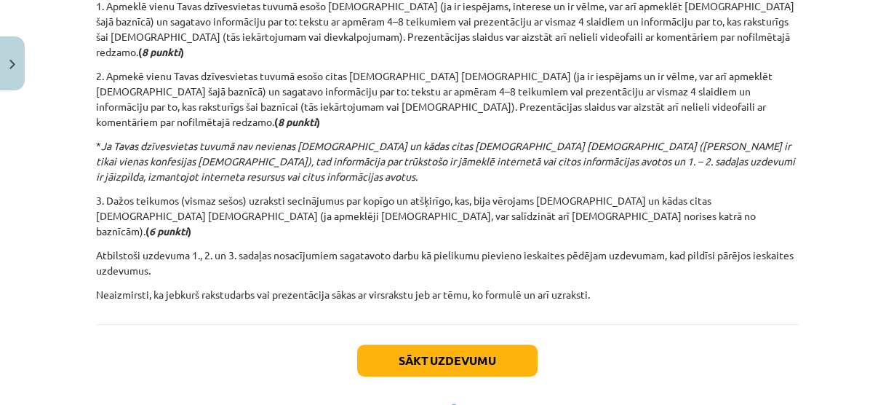
scroll to position [413, 0]
